Goal: Transaction & Acquisition: Book appointment/travel/reservation

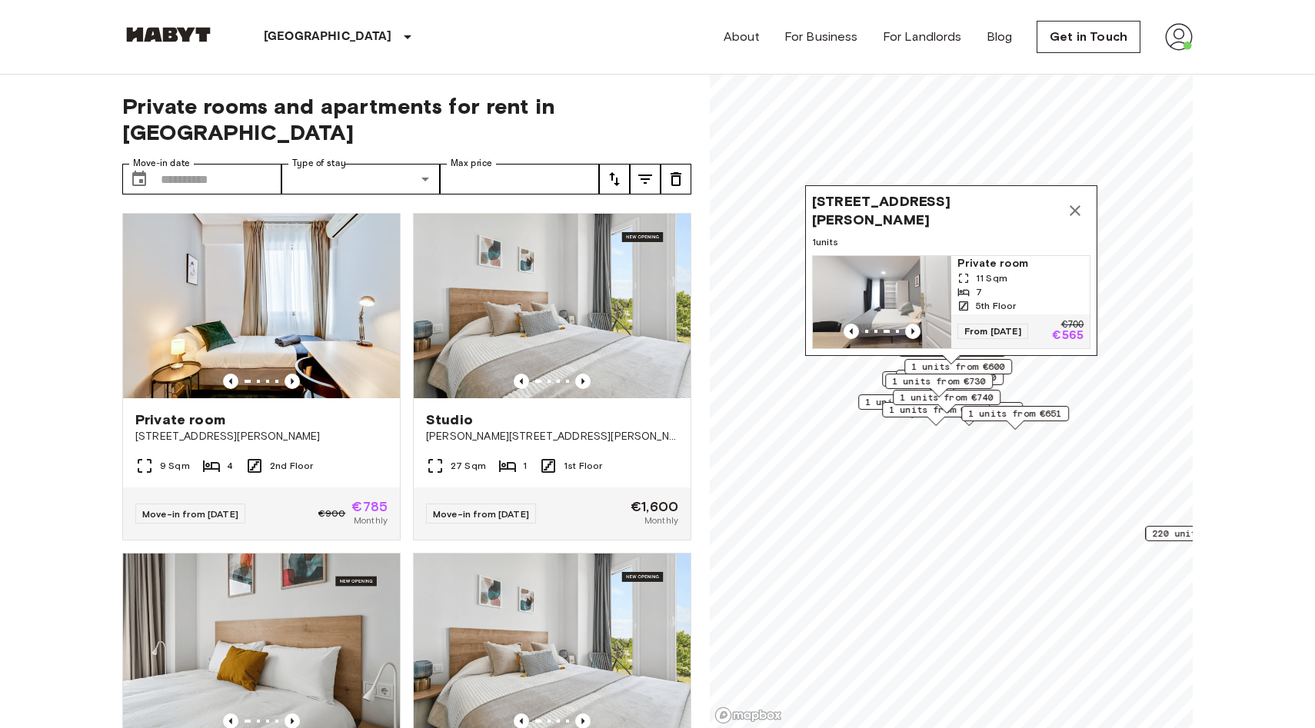
click at [960, 205] on span "[STREET_ADDRESS][PERSON_NAME]" at bounding box center [936, 210] width 248 height 37
click at [902, 290] on img "Map marker" at bounding box center [882, 302] width 138 height 92
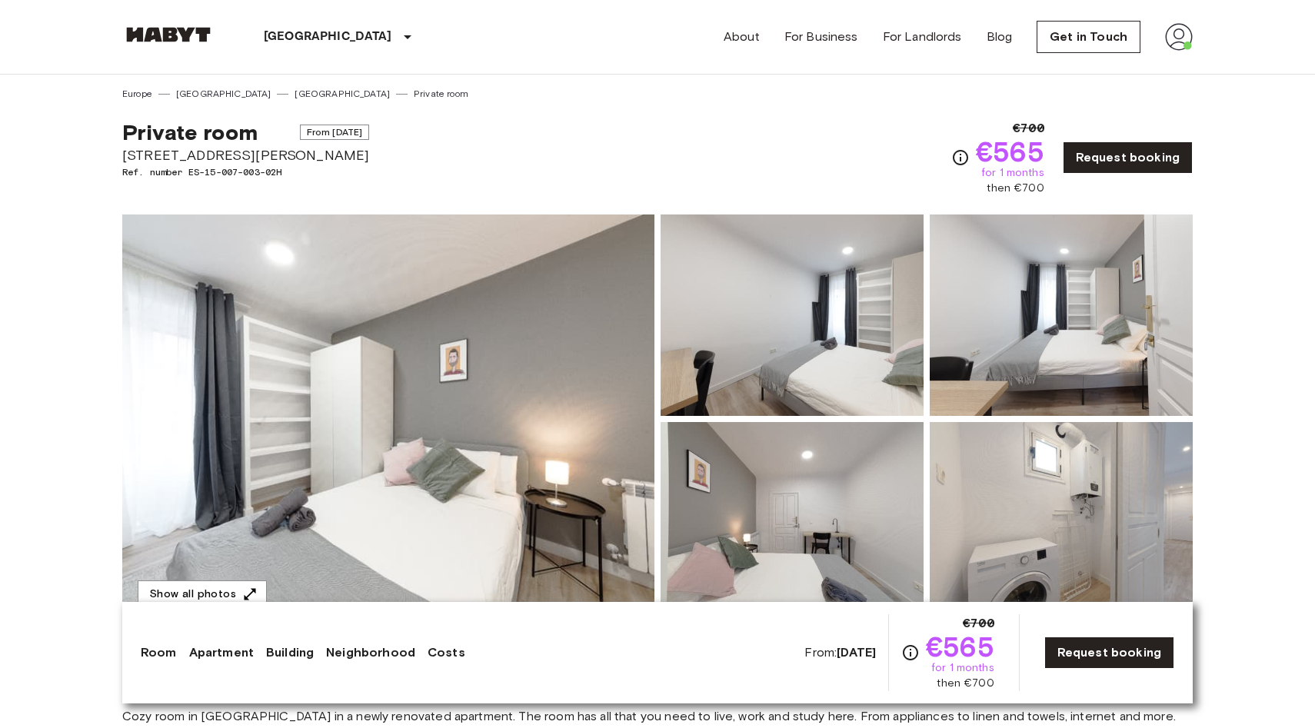
click at [548, 455] on img at bounding box center [388, 419] width 532 height 409
